Goal: Use online tool/utility: Utilize a website feature to perform a specific function

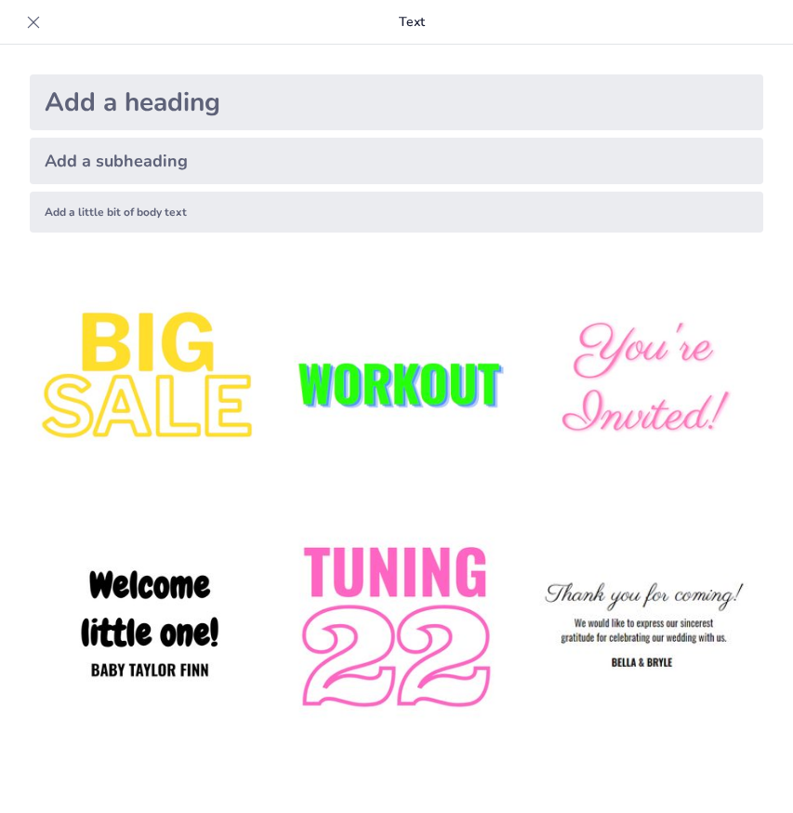
type input "Поняття та ознаки сімʼї. Фактичні шлюбні відносини в СК України"
click at [368, 155] on div "Add a subheading" at bounding box center [397, 161] width 734 height 46
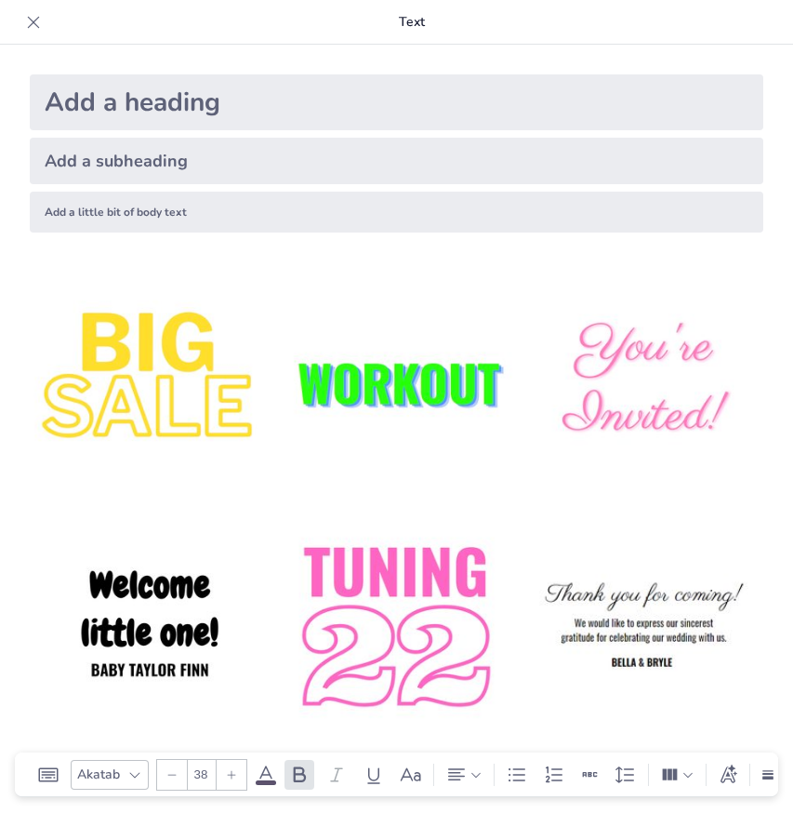
click at [369, 163] on div "Add a subheading" at bounding box center [397, 161] width 734 height 46
type input "38"
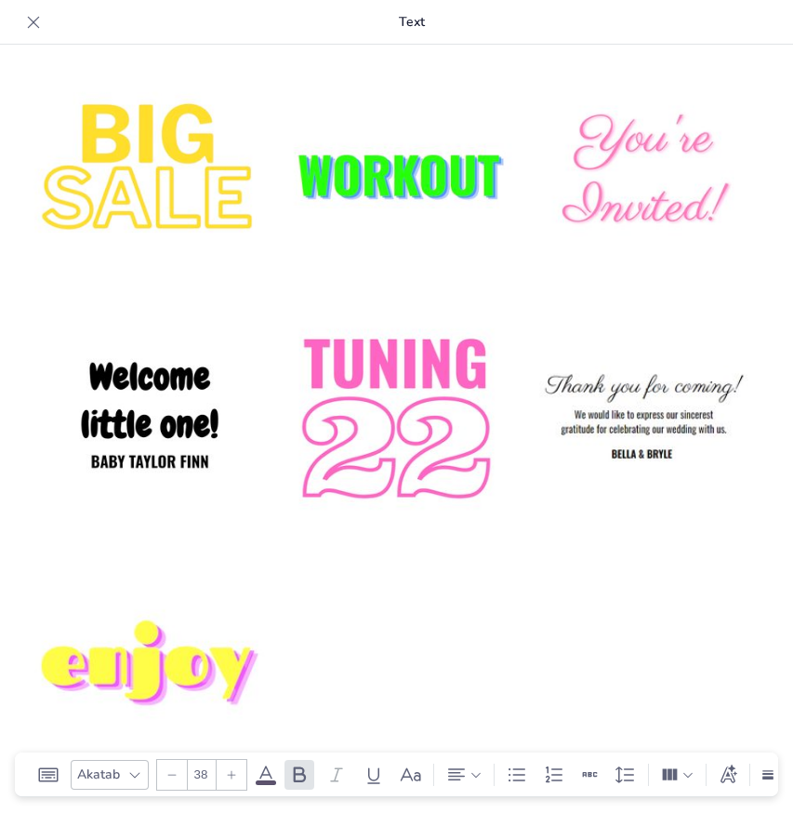
scroll to position [213, 0]
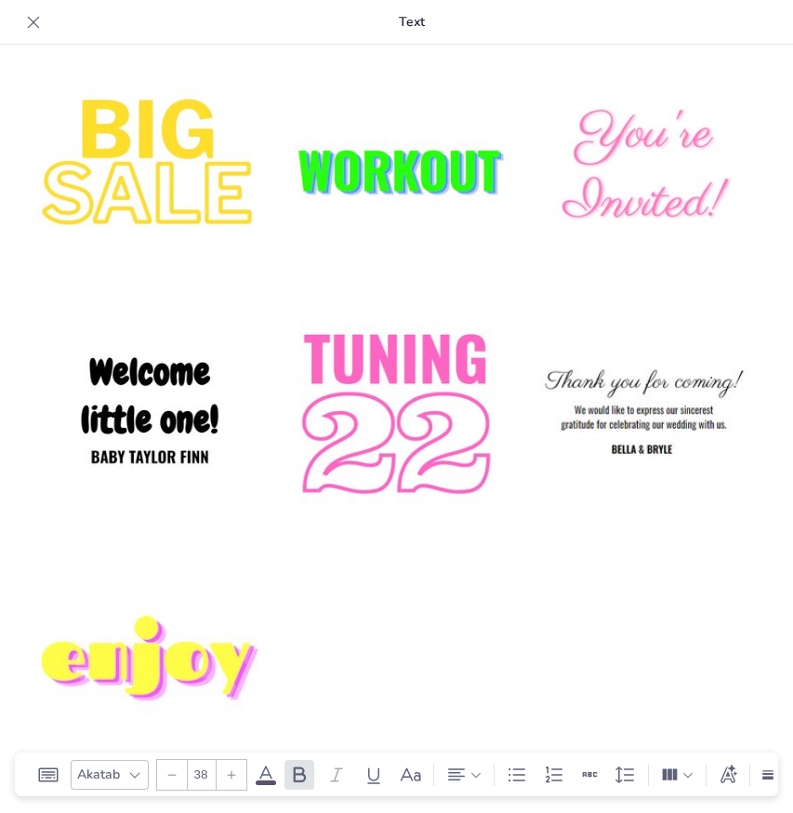
click at [39, 24] on icon at bounding box center [33, 22] width 19 height 19
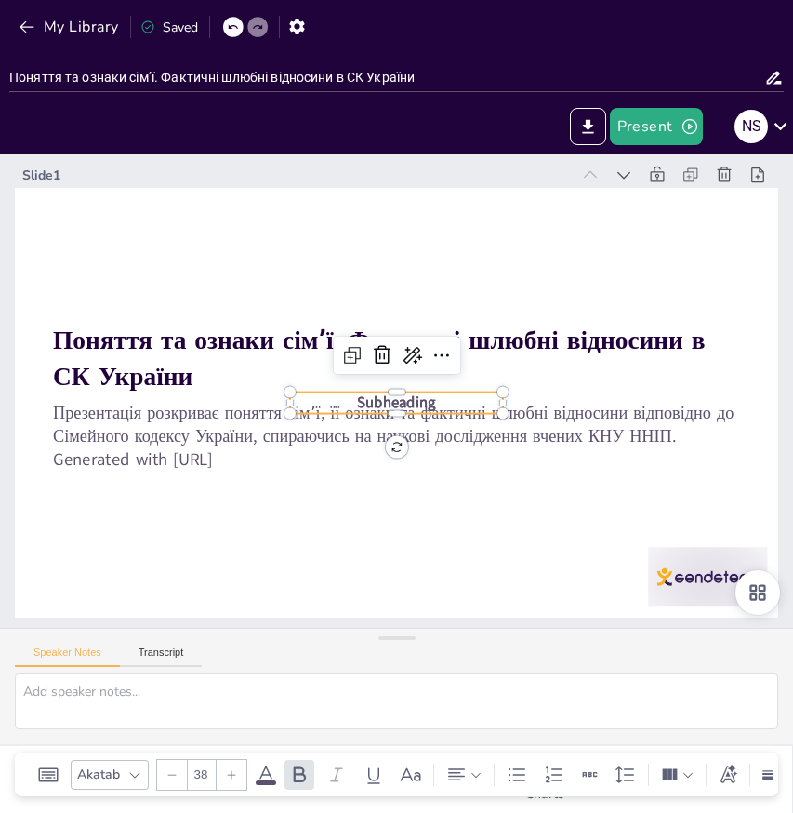
click at [417, 398] on span "Subheading" at bounding box center [392, 401] width 80 height 51
click at [402, 356] on icon at bounding box center [418, 358] width 32 height 32
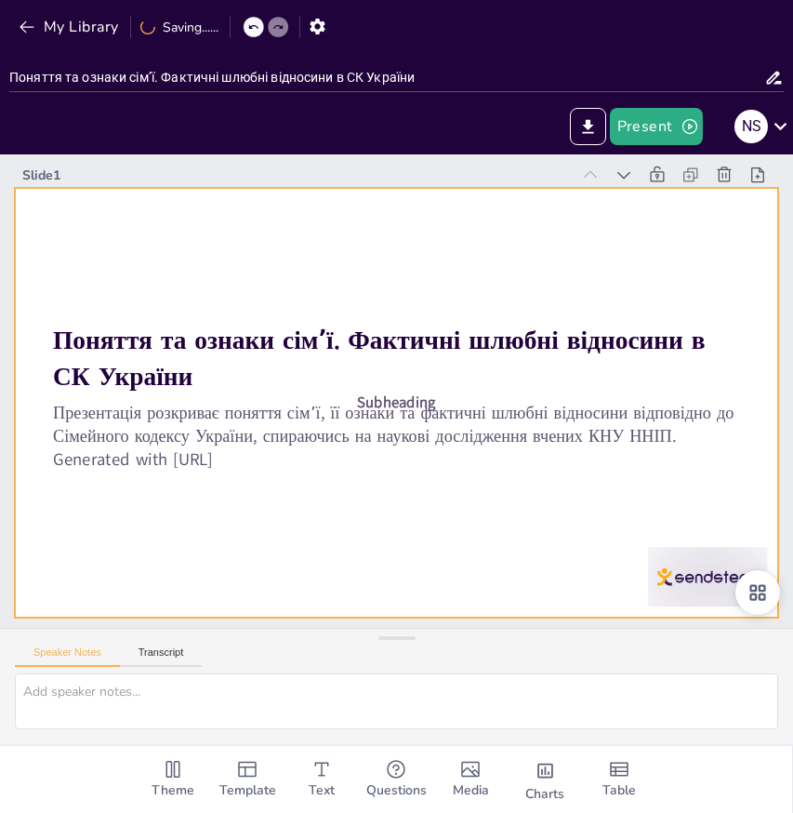
click at [335, 506] on div at bounding box center [392, 401] width 872 height 703
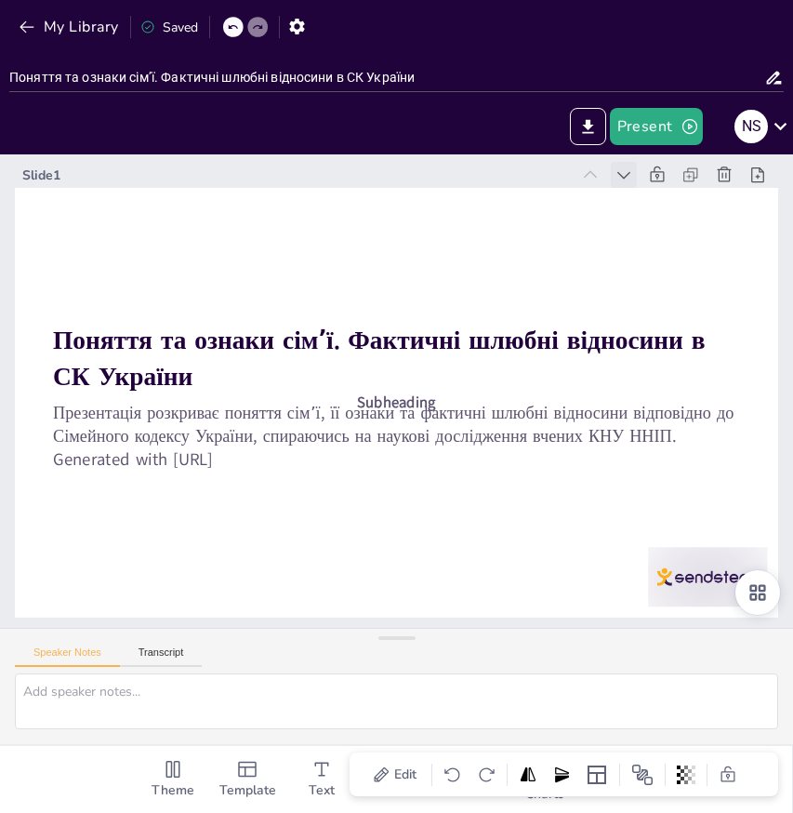
click at [668, 245] on icon at bounding box center [679, 256] width 23 height 23
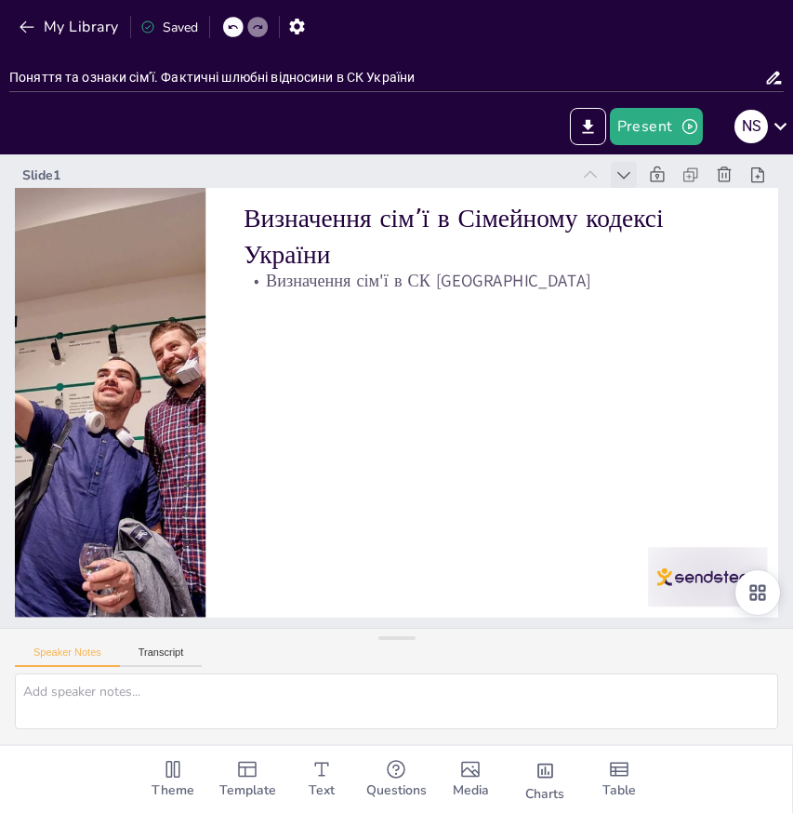
click at [680, 273] on icon at bounding box center [692, 285] width 24 height 24
type textarea "Визначення сім'ї в Сімейному кодексі України є основою для розуміння правового …"
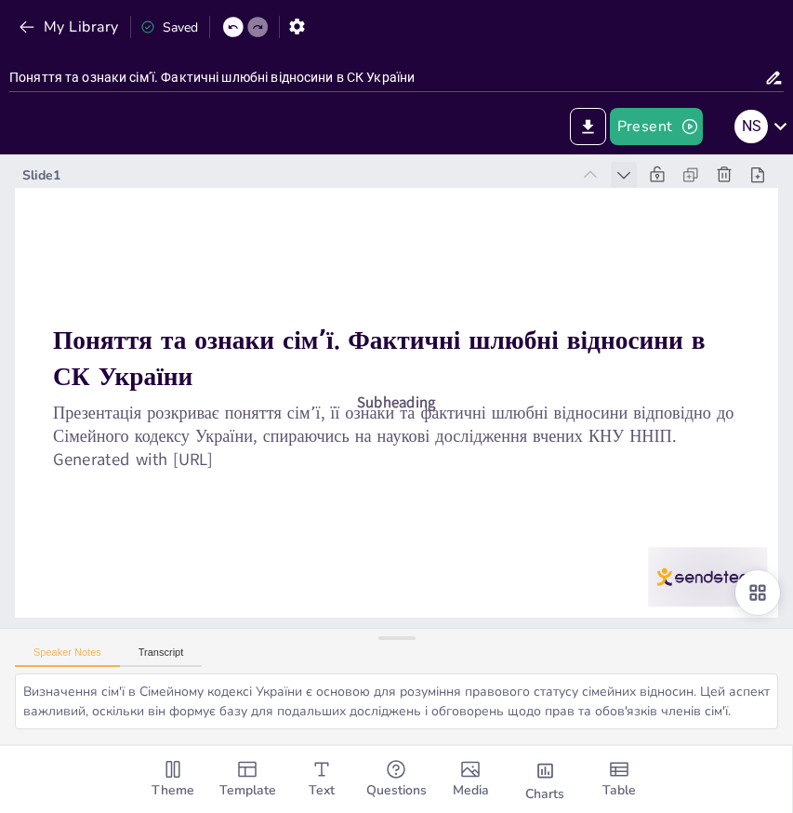
click at [653, 216] on icon at bounding box center [664, 227] width 22 height 22
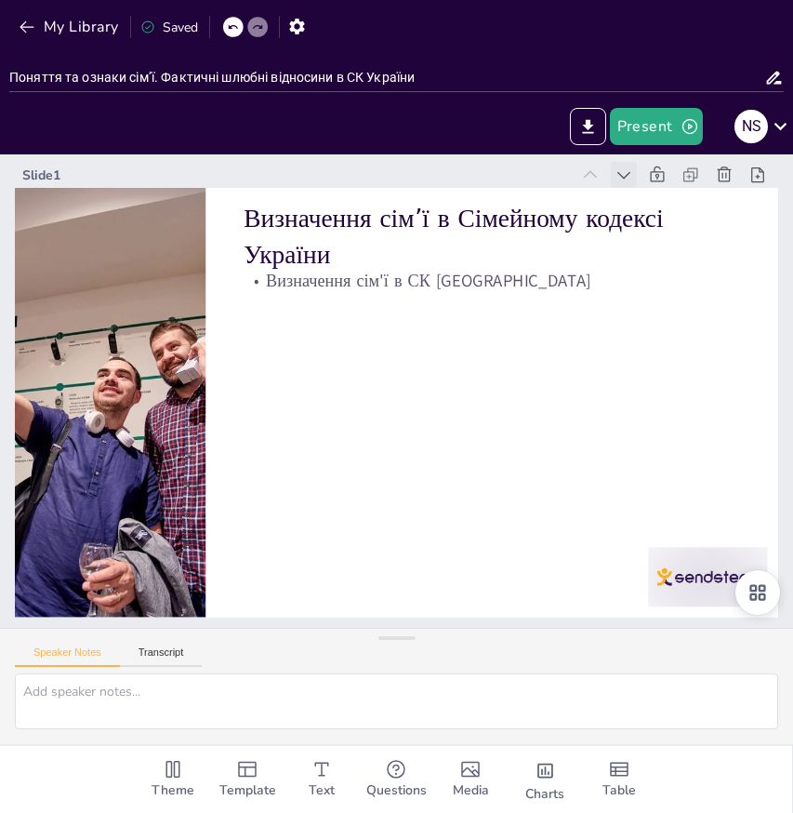
click at [668, 244] on icon at bounding box center [679, 255] width 23 height 23
type textarea "Визначення сім'ї в Сімейному кодексі України є основою для розуміння правового …"
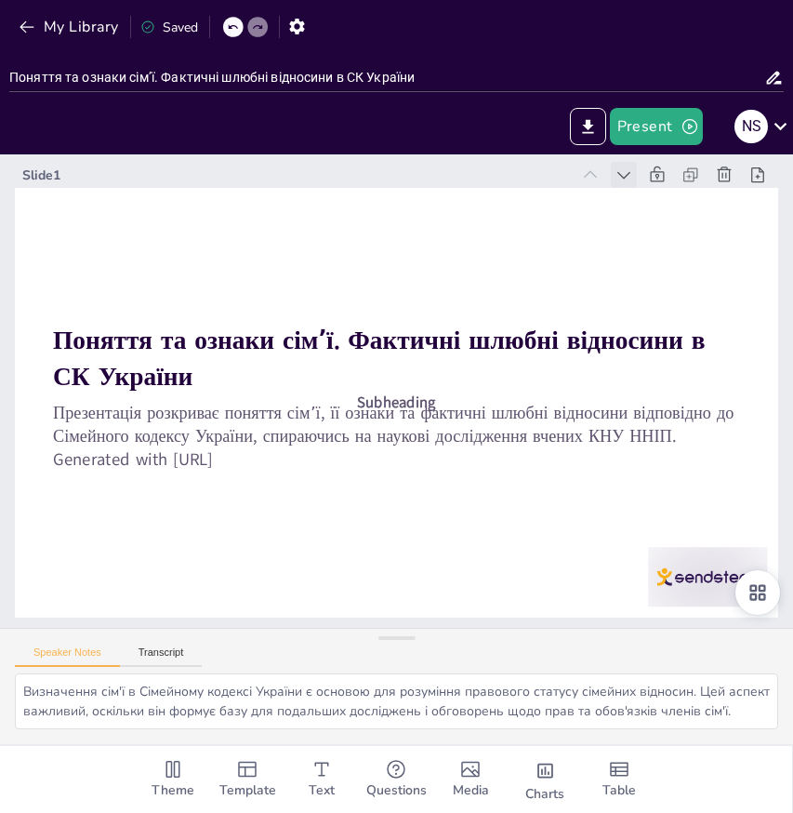
click at [668, 244] on icon at bounding box center [679, 255] width 23 height 23
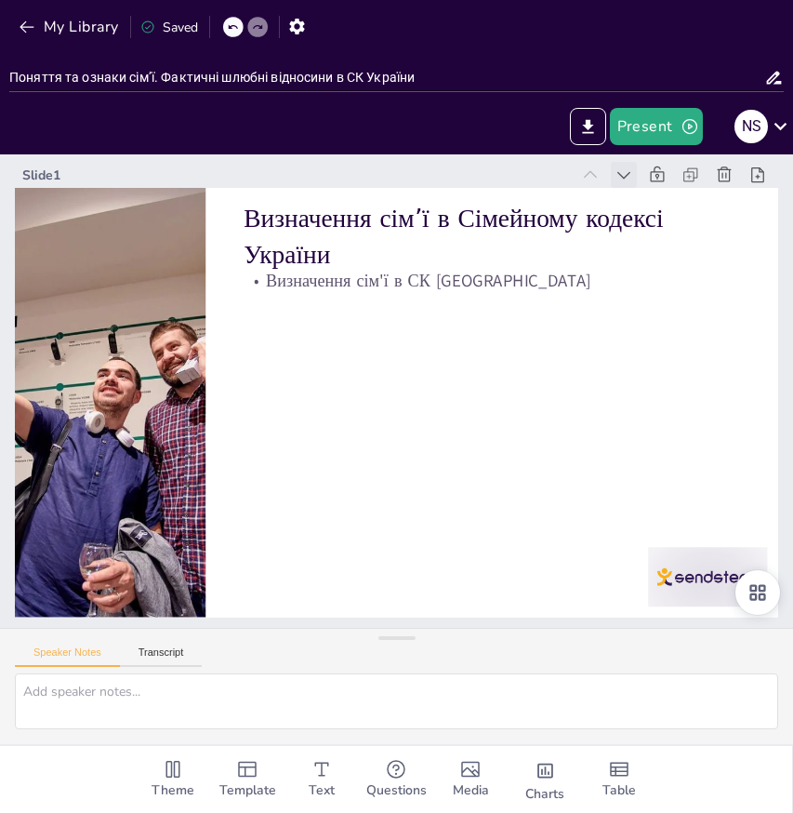
click at [513, 674] on icon at bounding box center [501, 686] width 24 height 24
type textarea "Визначення сім'ї в Сімейному кодексі України є основою для розуміння правового …"
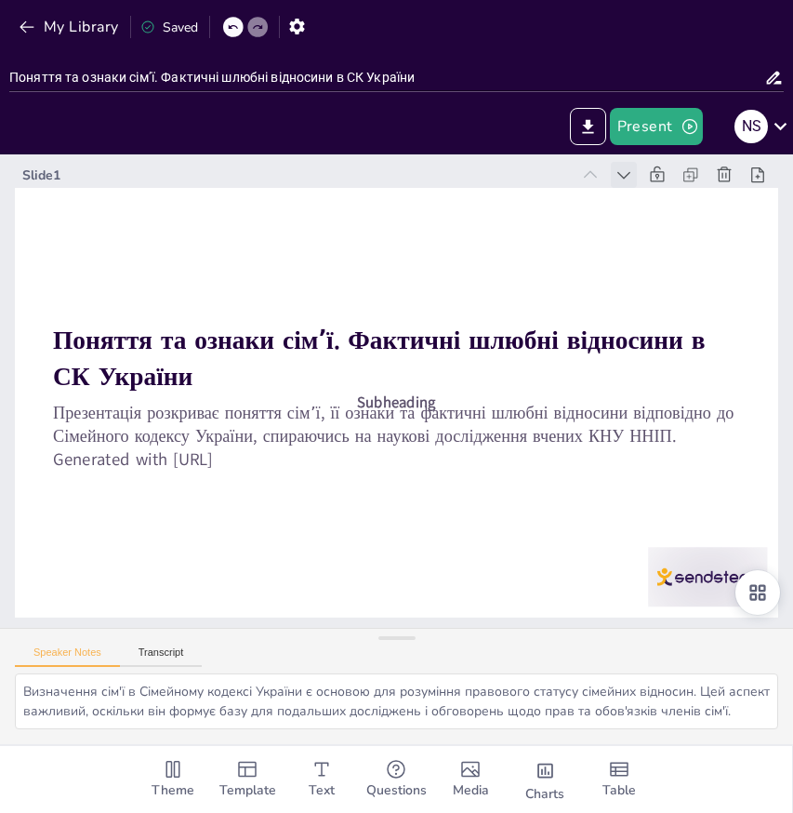
click at [126, 515] on icon at bounding box center [113, 526] width 23 height 23
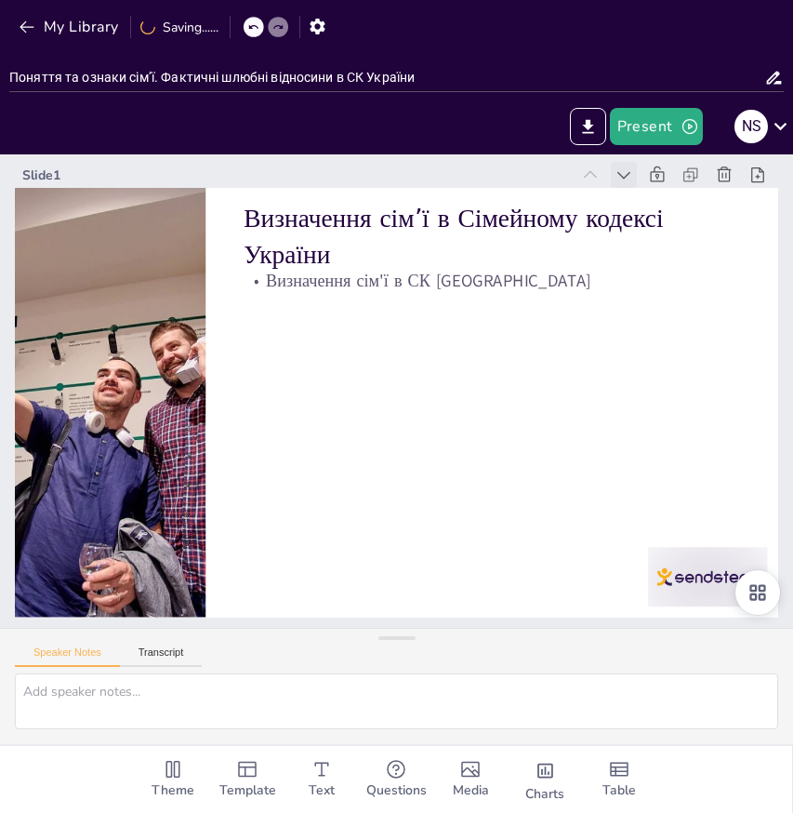
click at [695, 337] on icon at bounding box center [708, 350] width 26 height 26
type textarea "Визначення сім'ї в Сімейному кодексі України є основою для розуміння правового …"
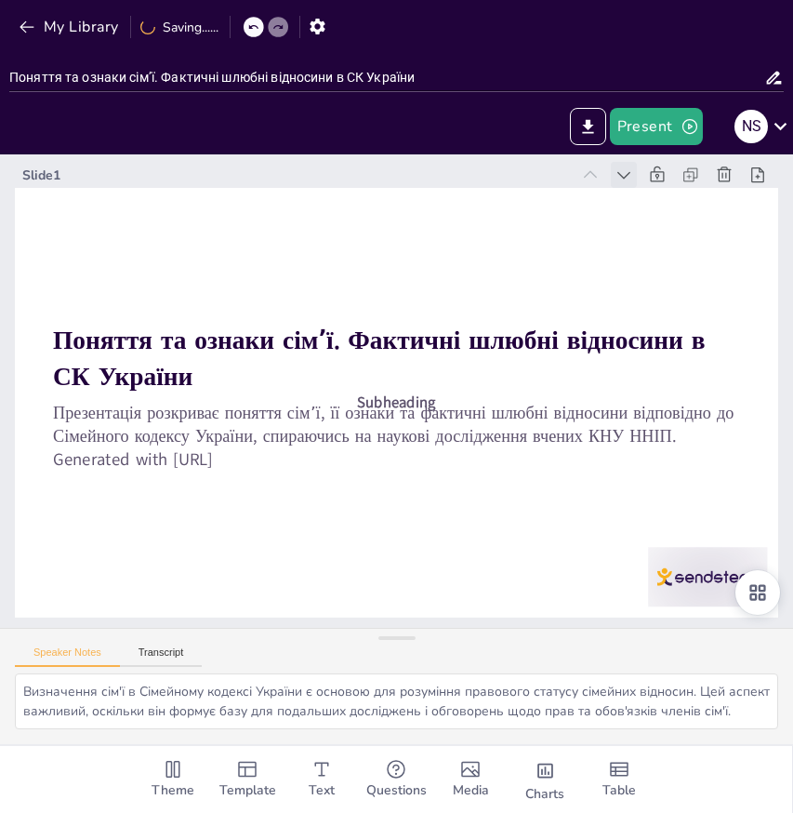
click at [572, 647] on icon at bounding box center [560, 658] width 22 height 22
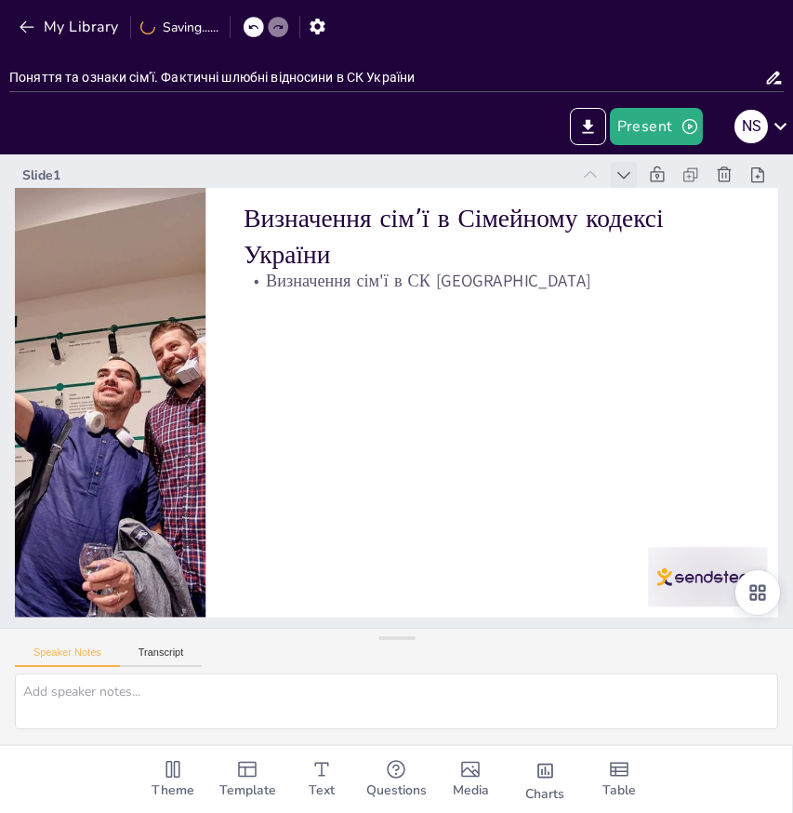
click at [696, 403] on icon at bounding box center [709, 416] width 26 height 26
type textarea "Визначення сім'ї в Сімейному кодексі України є основою для розуміння правового …"
